Goal: Information Seeking & Learning: Find specific fact

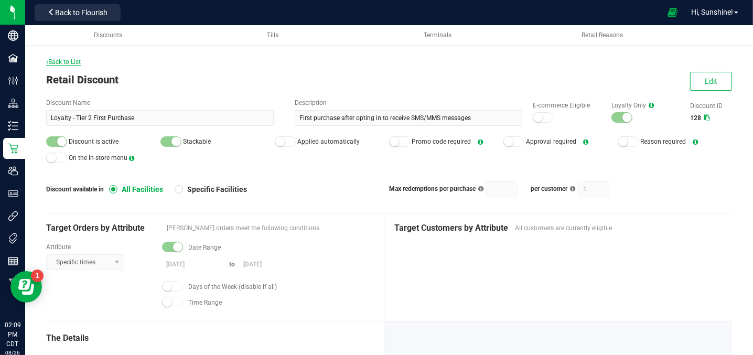
click at [73, 63] on span "Back to List" at bounding box center [63, 61] width 35 height 7
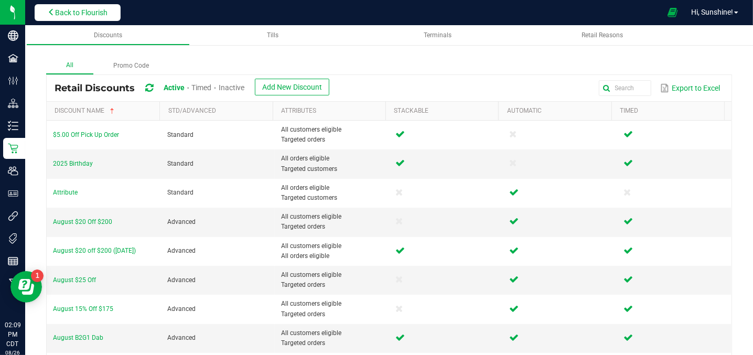
click at [80, 13] on span "Back to Flourish" at bounding box center [81, 12] width 52 height 8
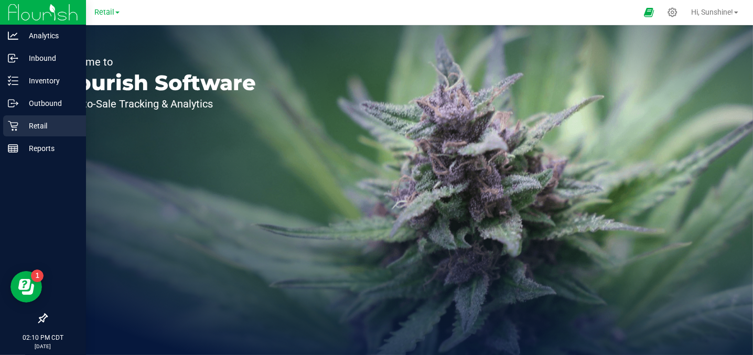
click at [35, 120] on p "Retail" at bounding box center [49, 126] width 63 height 13
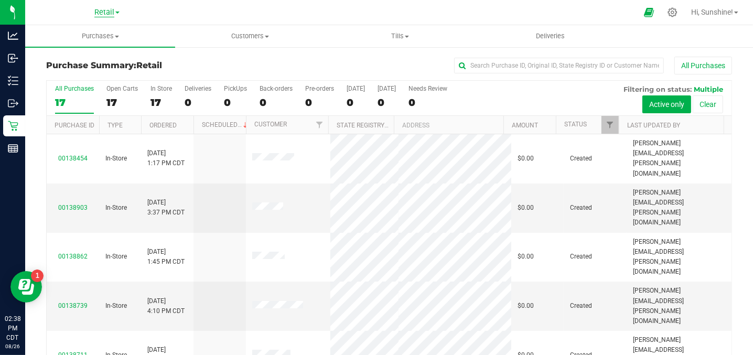
click at [100, 14] on span "Retail" at bounding box center [104, 12] width 20 height 9
click at [85, 55] on link "Manufacturing" at bounding box center [106, 51] width 153 height 14
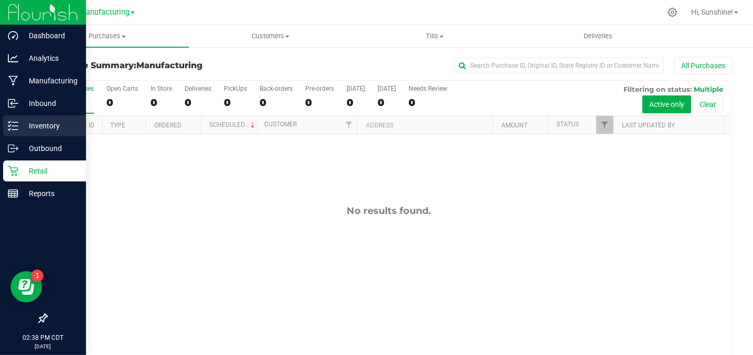
click at [39, 124] on p "Inventory" at bounding box center [49, 126] width 63 height 13
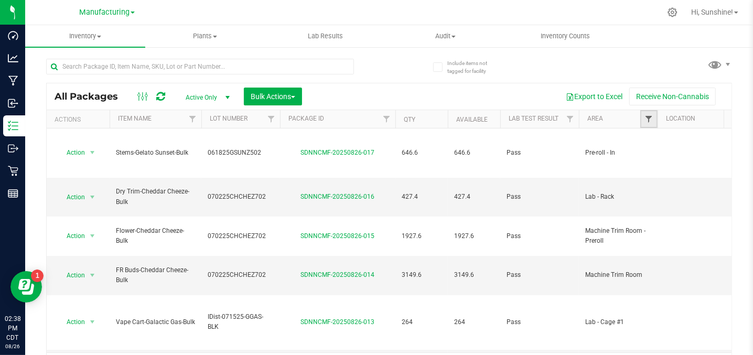
click at [649, 120] on span "Filter" at bounding box center [649, 119] width 8 height 8
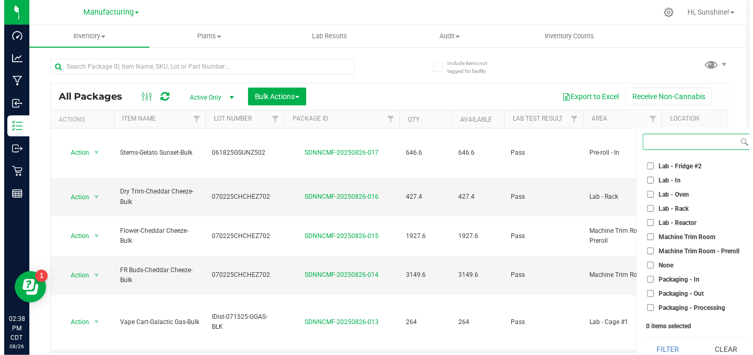
scroll to position [203, 0]
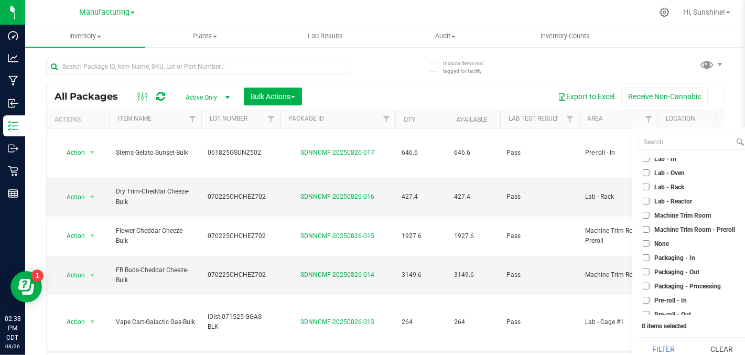
click at [646, 269] on input "Packaging - Out" at bounding box center [646, 272] width 7 height 7
checkbox input "true"
click at [649, 345] on button "Filter" at bounding box center [664, 349] width 50 height 23
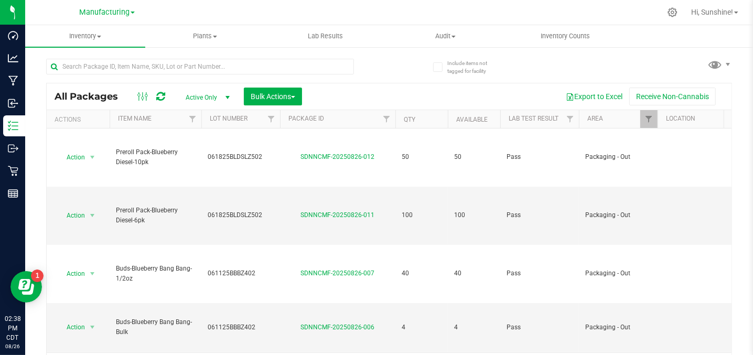
click at [638, 58] on div "All Packages Active Only Active Only Lab Samples Locked All Bulk Actions Add to…" at bounding box center [389, 213] width 686 height 329
click at [616, 70] on div "All Packages Active Only Active Only Lab Samples Locked All Bulk Actions Add to…" at bounding box center [389, 213] width 686 height 329
click at [459, 10] on div at bounding box center [424, 12] width 473 height 20
click at [104, 9] on span "Manufacturing" at bounding box center [104, 12] width 50 height 9
click at [73, 61] on link "Retail" at bounding box center [106, 65] width 153 height 14
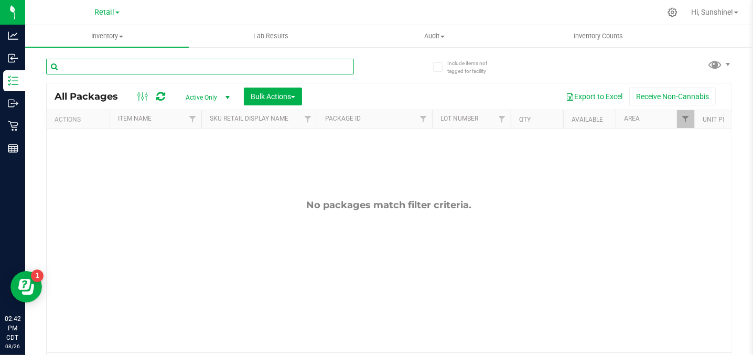
click at [74, 69] on input "text" at bounding box center [200, 67] width 308 height 16
type input "dabbalicious"
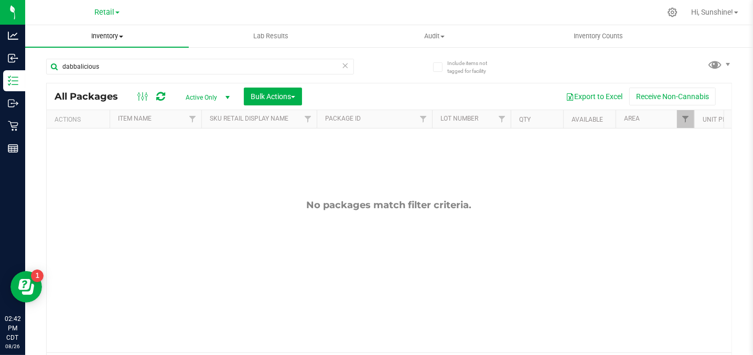
click at [104, 39] on span "Inventory" at bounding box center [107, 35] width 164 height 9
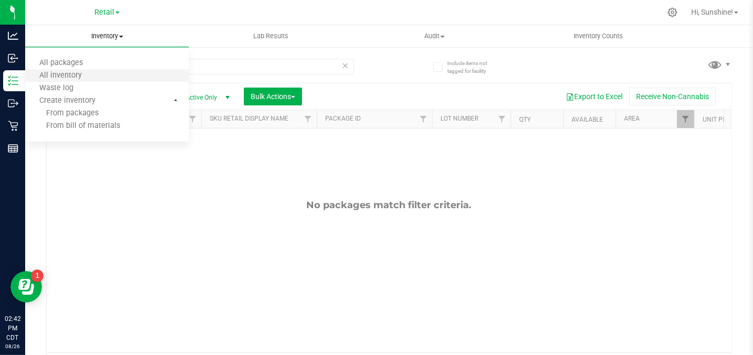
click at [100, 75] on li "All inventory" at bounding box center [107, 76] width 164 height 13
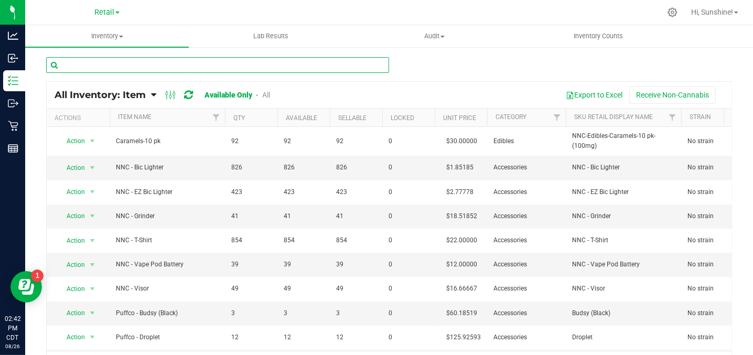
click at [100, 68] on input "text" at bounding box center [217, 65] width 343 height 16
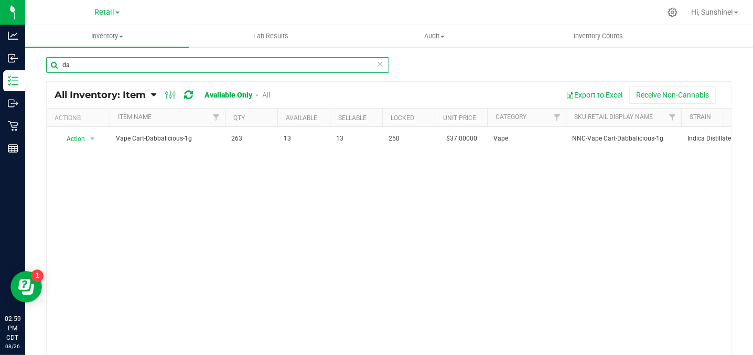
type input "d"
